Goal: Information Seeking & Learning: Find specific fact

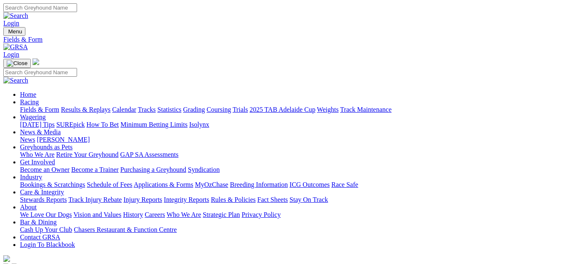
select select "NSW"
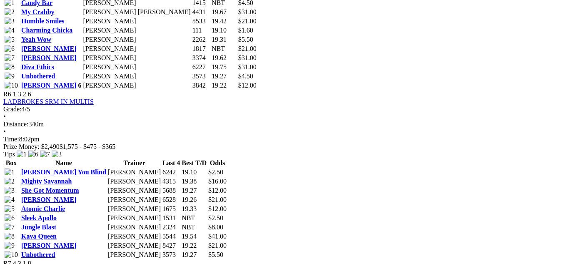
scroll to position [1149, 0]
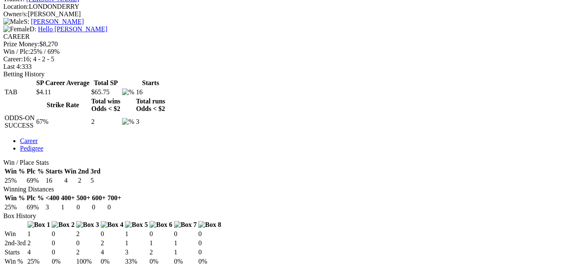
scroll to position [333, 0]
